Goal: Task Accomplishment & Management: Manage account settings

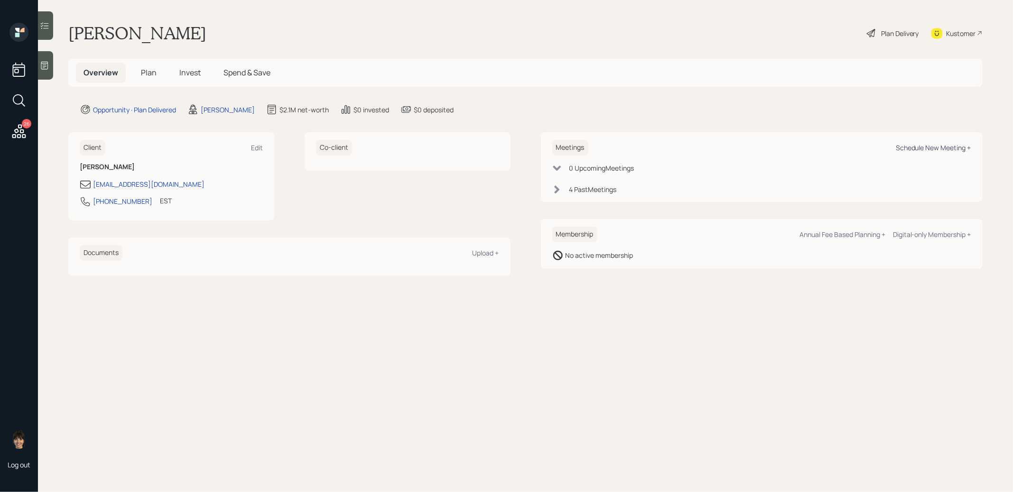
click at [925, 148] on div "Schedule New Meeting +" at bounding box center [933, 147] width 75 height 9
select select "8b79112e-3cfb-44f9-89e7-15267fe946c1"
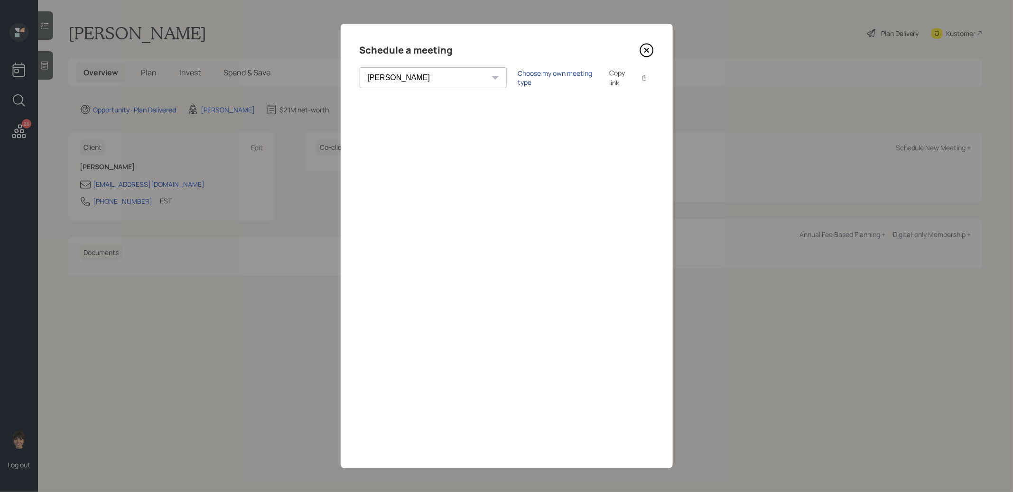
click at [518, 75] on div "Choose my own meeting type" at bounding box center [558, 78] width 80 height 18
click at [647, 51] on icon at bounding box center [646, 50] width 4 height 4
